Goal: Information Seeking & Learning: Learn about a topic

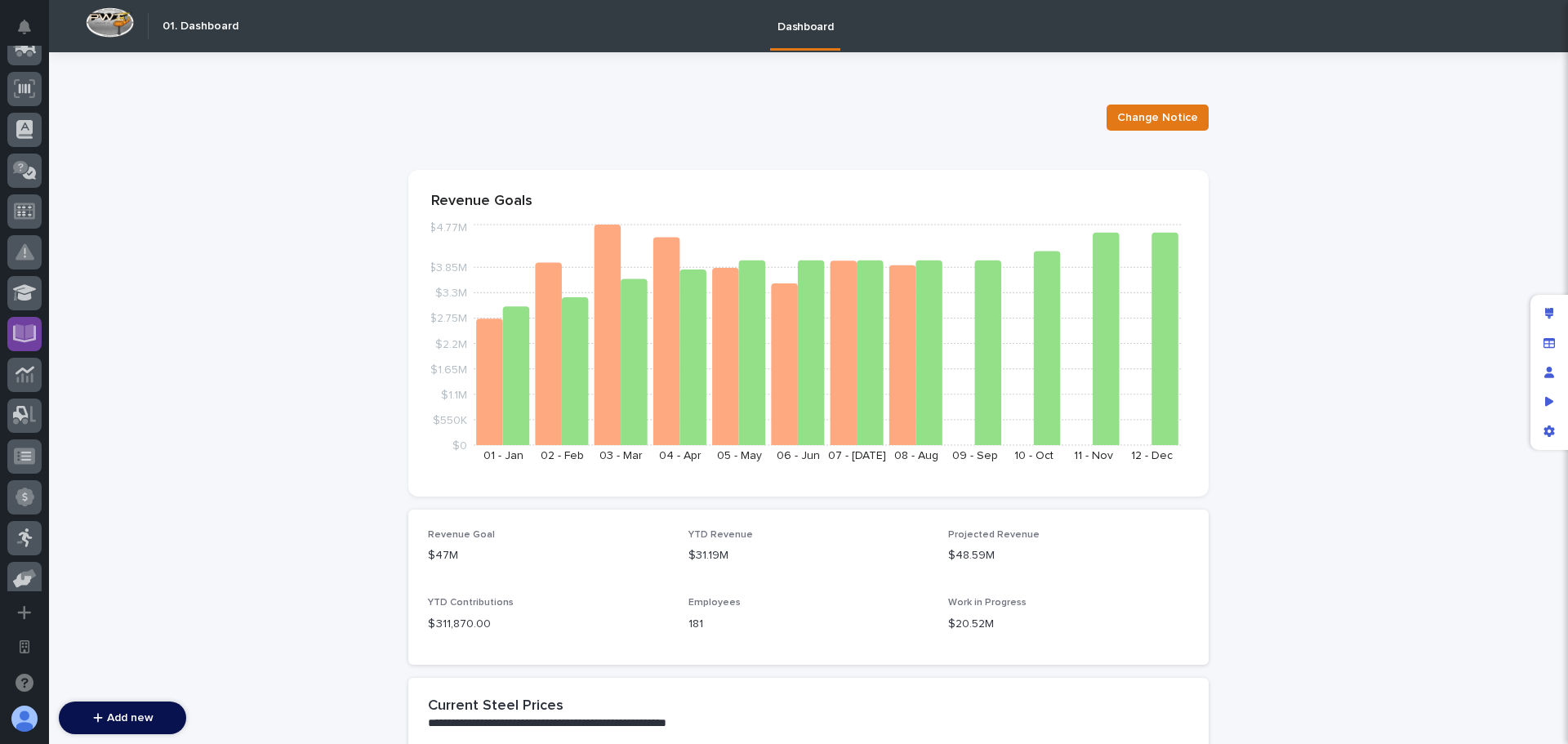
scroll to position [326, 0]
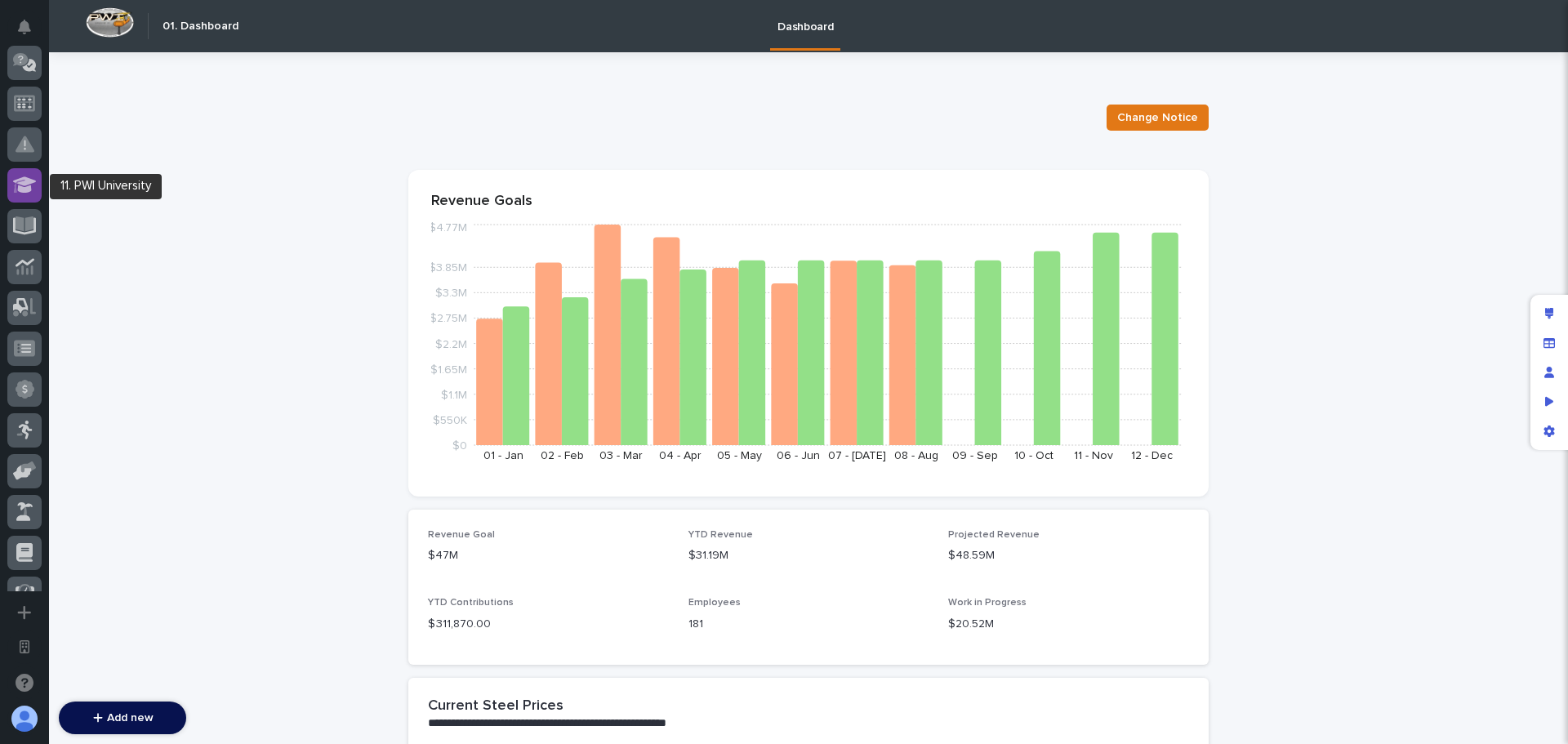
click at [28, 194] on div at bounding box center [24, 185] width 34 height 34
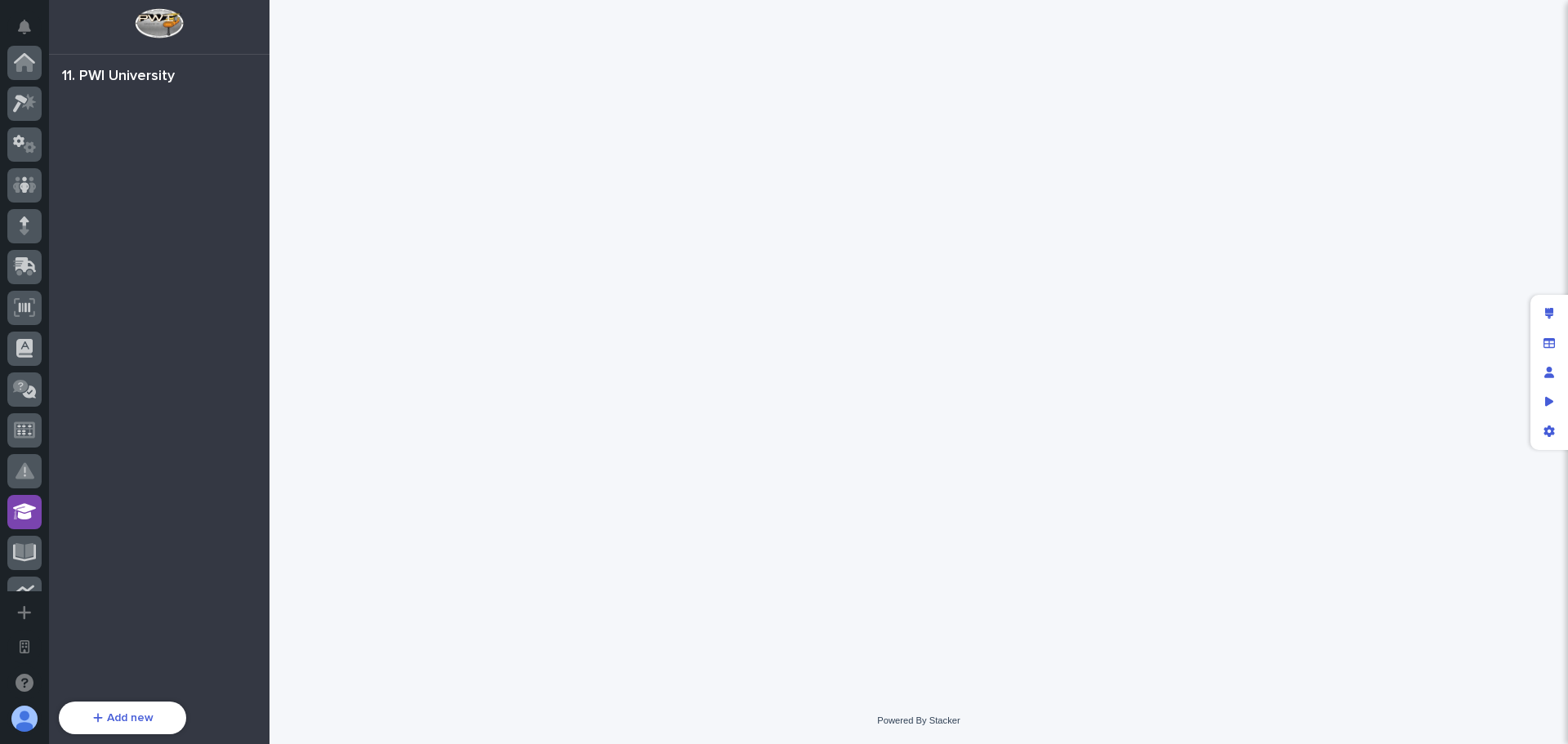
scroll to position [449, 0]
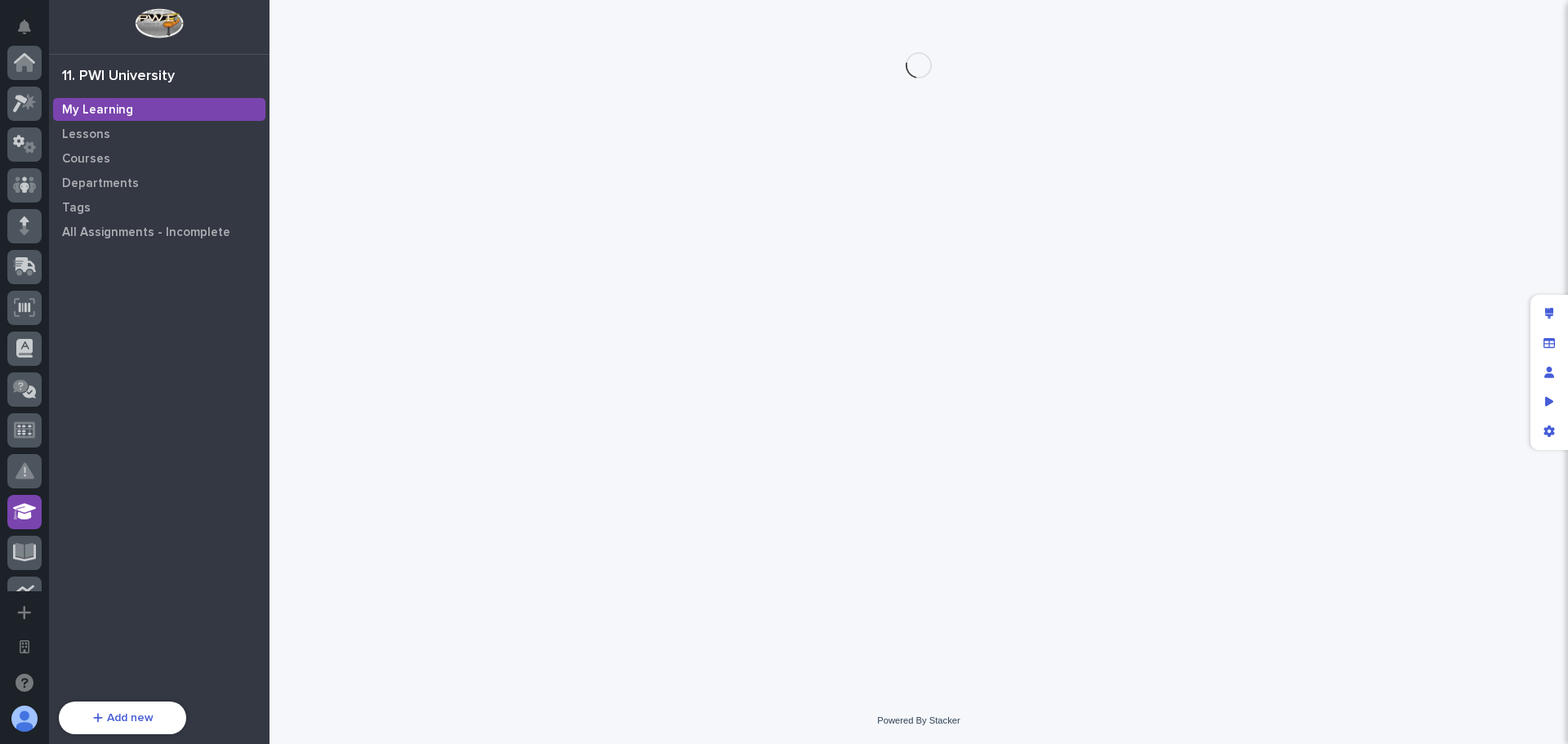
scroll to position [449, 0]
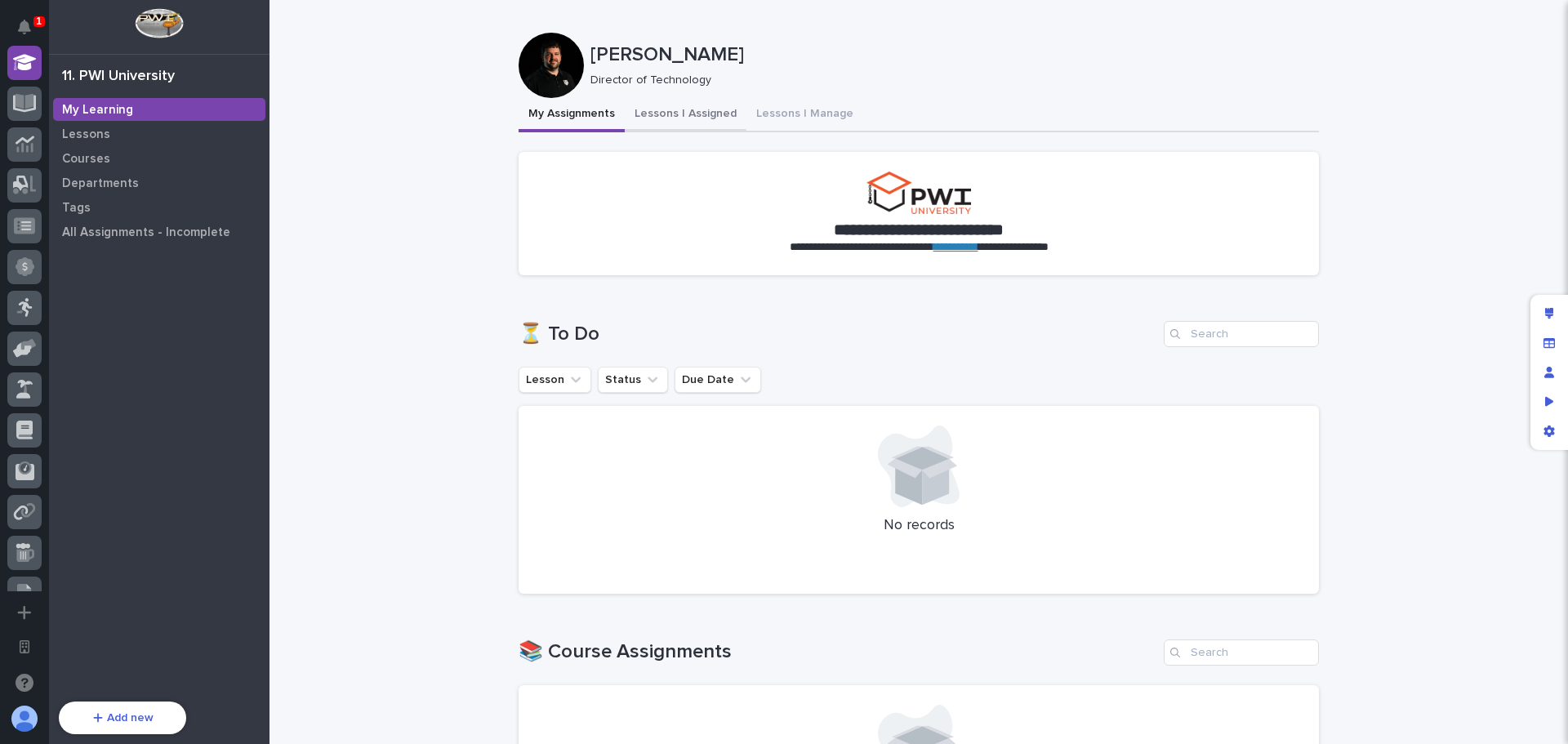
click at [682, 115] on button "Lessons I Assigned" at bounding box center [686, 115] width 122 height 34
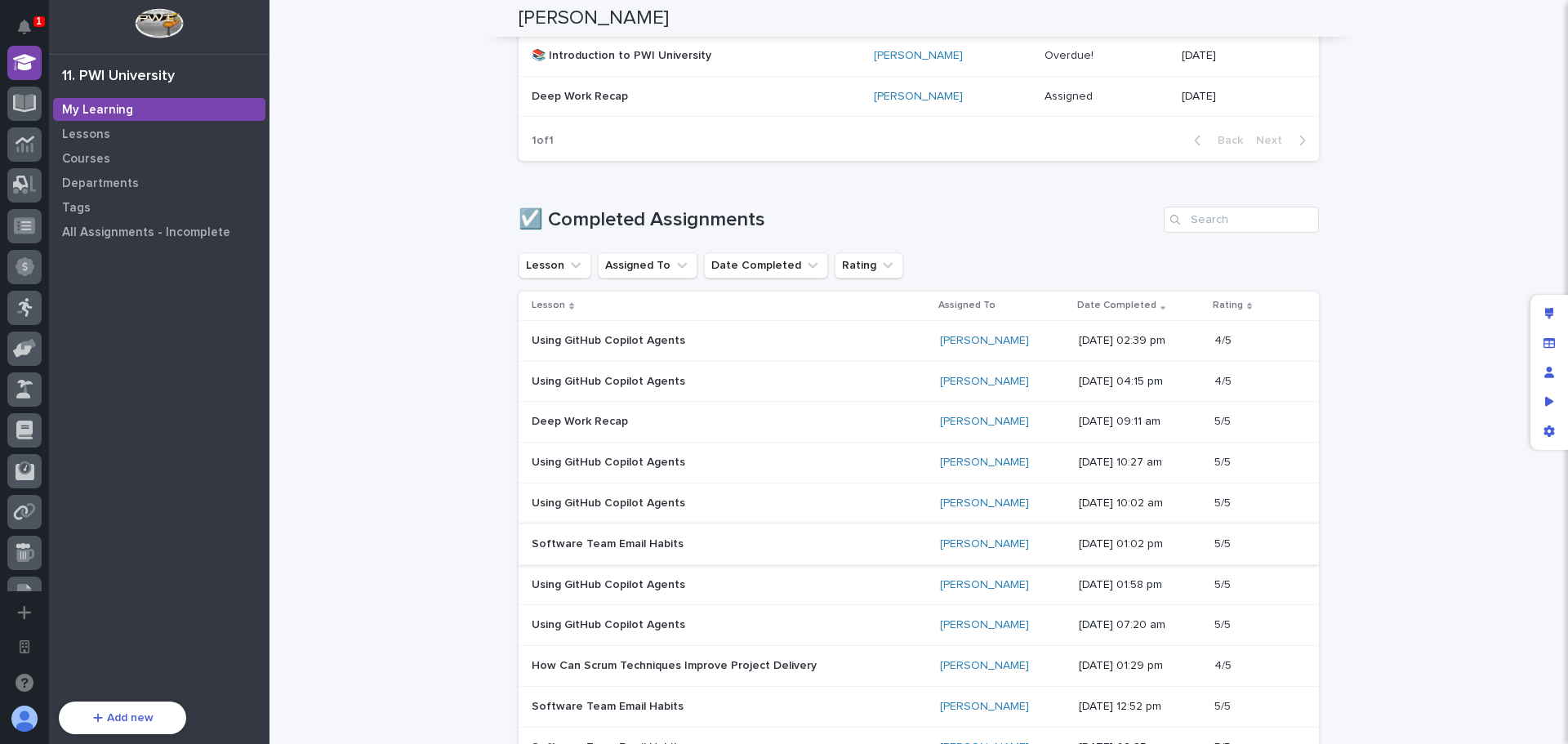
scroll to position [1061, 0]
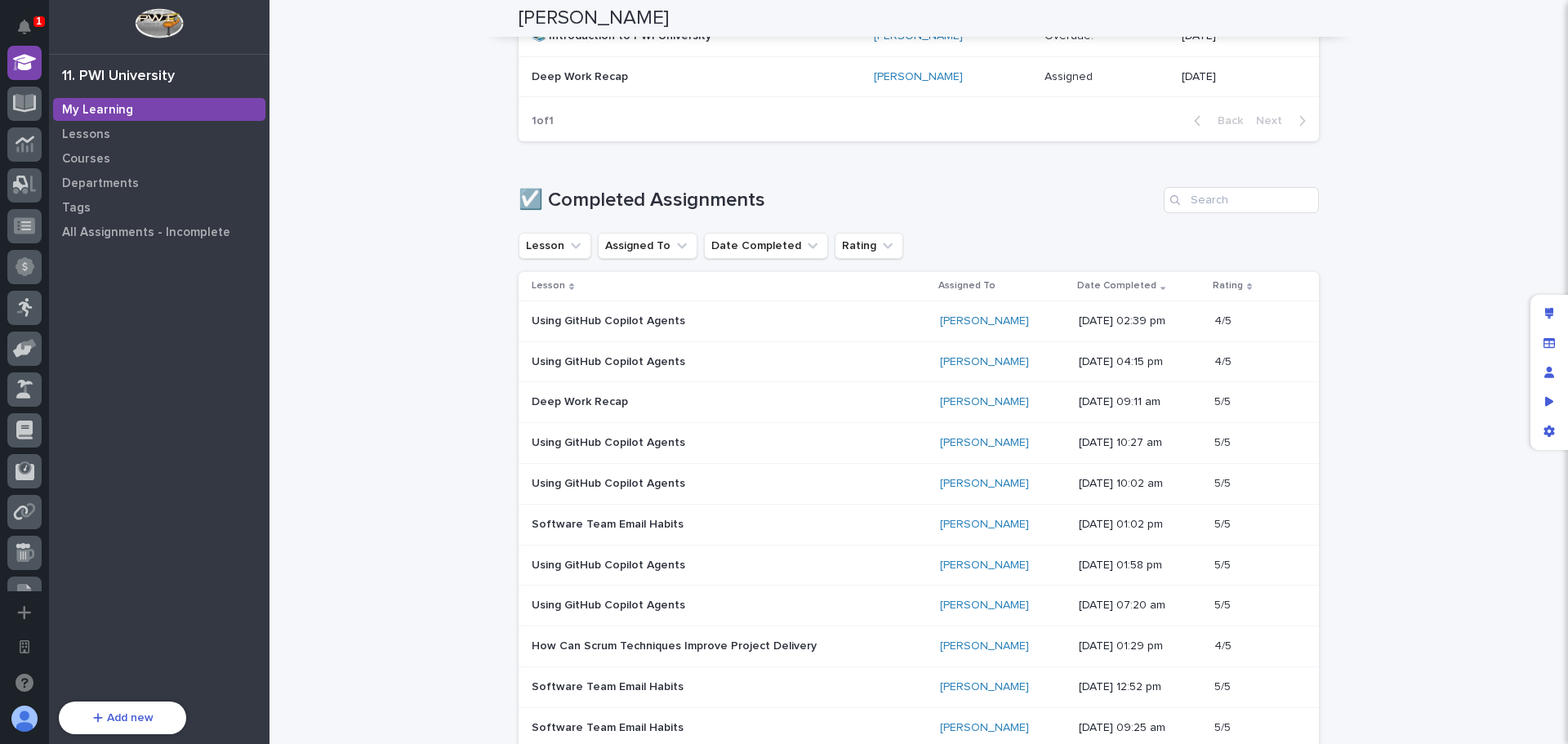
click at [757, 531] on p "Software Team Email Habits" at bounding box center [675, 525] width 286 height 14
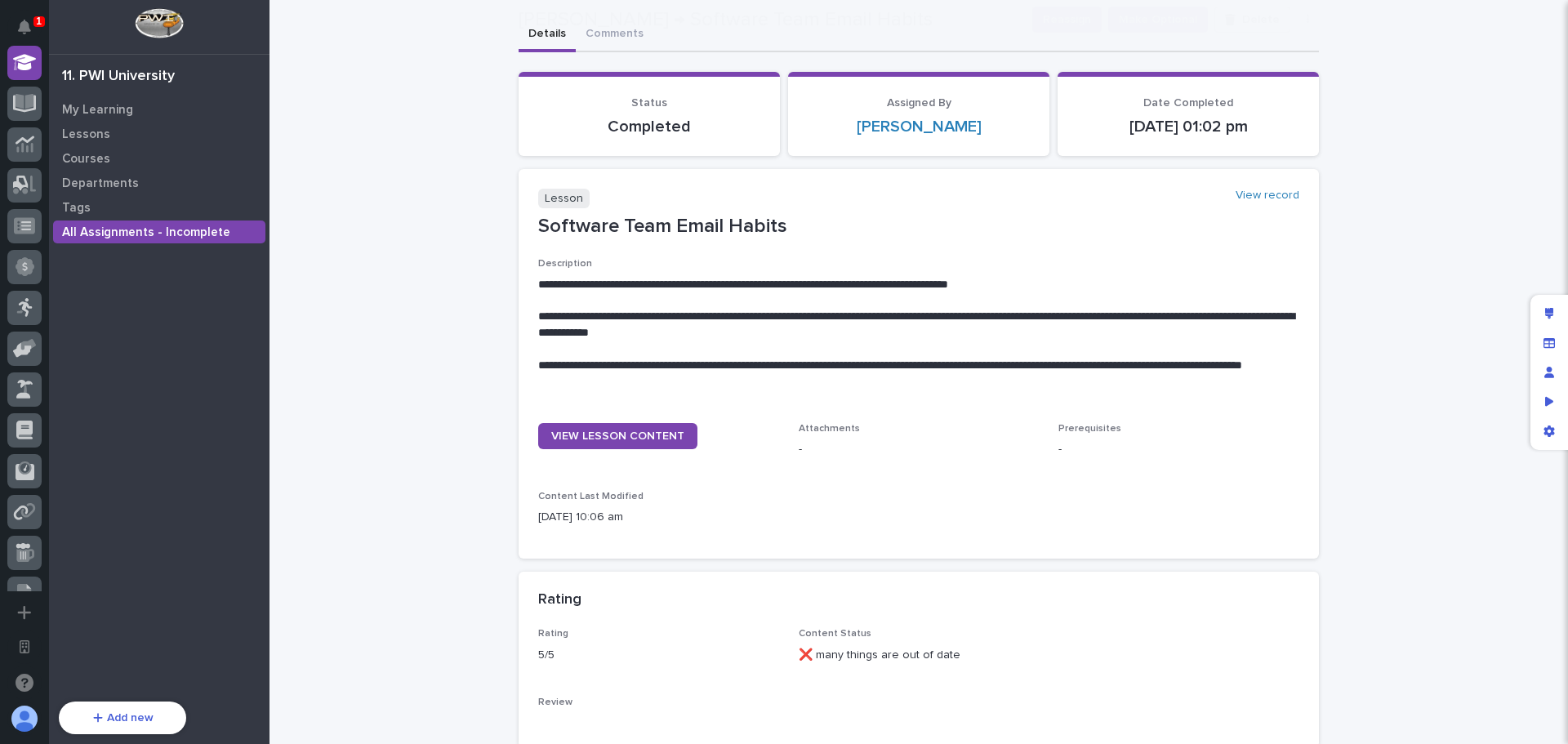
scroll to position [164, 0]
